Goal: Task Accomplishment & Management: Use online tool/utility

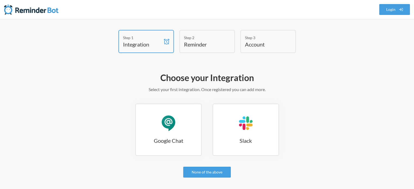
scroll to position [27, 0]
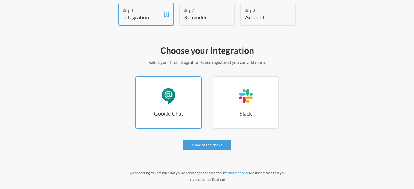
click at [181, 113] on h3 "Google Chat" at bounding box center [168, 114] width 65 height 8
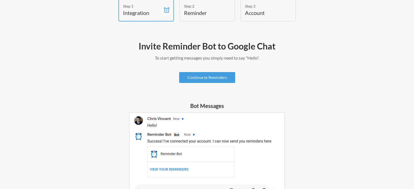
scroll to position [4, 0]
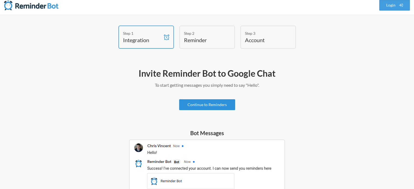
click at [212, 109] on link "Continue to Reminders" at bounding box center [207, 104] width 56 height 11
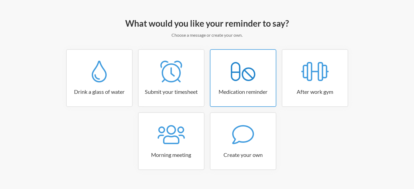
scroll to position [64, 0]
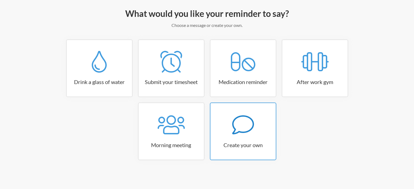
click at [236, 141] on h3 "Create your own" at bounding box center [242, 145] width 65 height 8
select select "11:30:00"
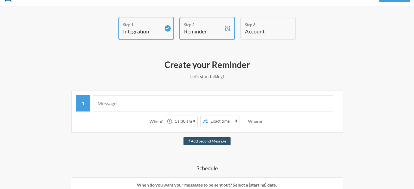
scroll to position [3, 0]
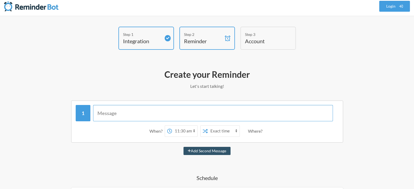
click at [155, 115] on input "text" at bounding box center [213, 113] width 240 height 16
click at [124, 113] on input "text" at bounding box center [213, 113] width 240 height 16
type input "BIR TAX CLEARANCE"
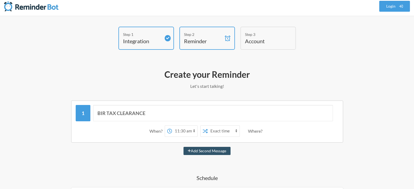
click at [188, 131] on select "12:00 am 12:15 am 12:30 am 12:45 am 1:00 am 1:15 am 1:30 am 1:45 am 2:00 am 2:1…" at bounding box center [184, 131] width 25 height 11
select select "08:00:00"
click at [172, 126] on select "12:00 am 12:15 am 12:30 am 12:45 am 1:00 am 1:15 am 1:30 am 1:45 am 2:00 am 2:1…" at bounding box center [184, 131] width 25 height 11
click at [222, 131] on select "Exact time Random time" at bounding box center [223, 131] width 32 height 11
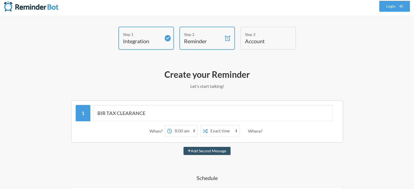
click at [252, 130] on div "Where?" at bounding box center [256, 130] width 17 height 11
click at [271, 130] on div "When? 12:00 am 12:15 am 12:30 am 12:45 am 1:00 am 1:15 am 1:30 am 1:45 am 2:00 …" at bounding box center [207, 131] width 263 height 17
click at [261, 131] on div "Where?" at bounding box center [256, 130] width 17 height 11
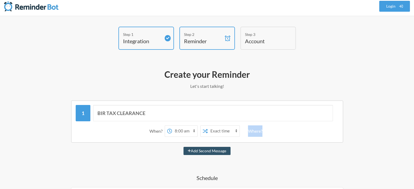
click at [260, 131] on div "Where?" at bounding box center [256, 130] width 17 height 11
click at [251, 131] on div "Where?" at bounding box center [256, 130] width 17 height 11
click at [209, 150] on button "Add Second Message" at bounding box center [206, 151] width 47 height 8
select select "09:00:00"
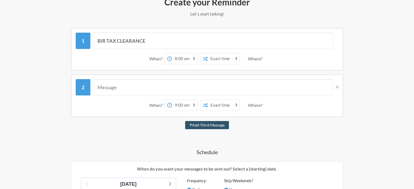
scroll to position [72, 0]
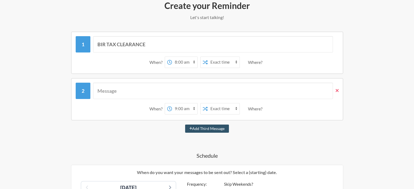
click at [337, 91] on icon at bounding box center [336, 90] width 3 height 3
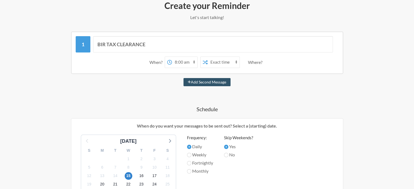
scroll to position [99, 0]
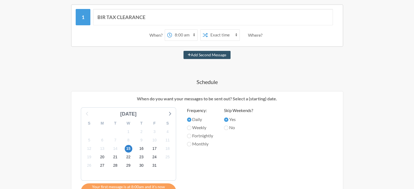
click at [136, 112] on div "October 2025" at bounding box center [128, 113] width 21 height 7
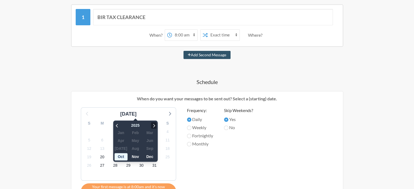
click at [151, 125] on icon at bounding box center [153, 125] width 5 height 7
click at [143, 132] on span "Mar" at bounding box center [149, 132] width 13 height 7
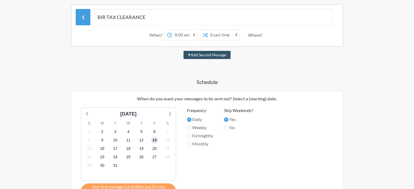
click at [154, 140] on span "13" at bounding box center [155, 140] width 8 height 8
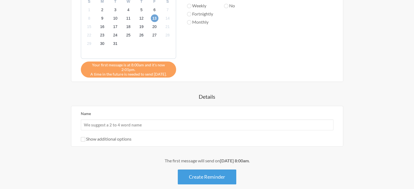
scroll to position [244, 0]
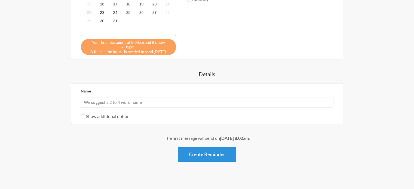
click at [193, 150] on button "Create Reminder" at bounding box center [207, 154] width 58 height 15
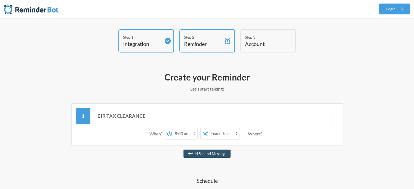
scroll to position [0, 0]
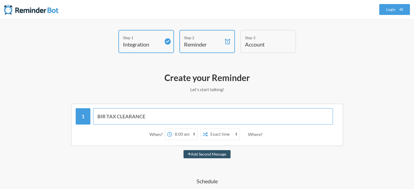
drag, startPoint x: 158, startPoint y: 117, endPoint x: 90, endPoint y: 119, distance: 68.0
click at [90, 119] on div "BIR TAX CLEARANCE" at bounding box center [207, 116] width 263 height 16
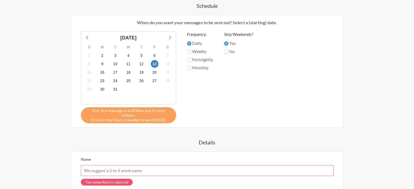
scroll to position [218, 0]
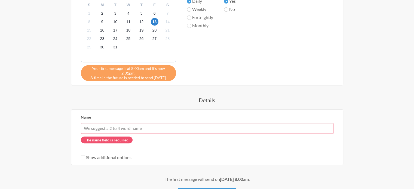
click at [133, 123] on input "Name" at bounding box center [207, 128] width 252 height 11
paste input "BIR TAX CLEARANCE"
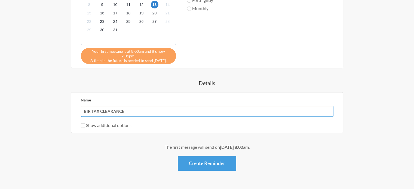
scroll to position [244, 0]
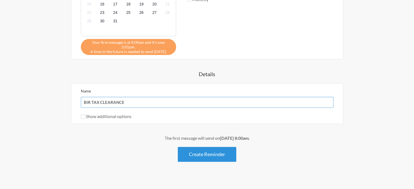
type input "BIR TAX CLEARANCE"
click at [191, 147] on button "Create Reminder" at bounding box center [207, 154] width 58 height 15
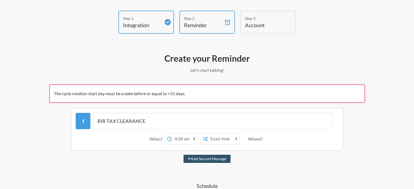
scroll to position [0, 0]
